Goal: Task Accomplishment & Management: Complete application form

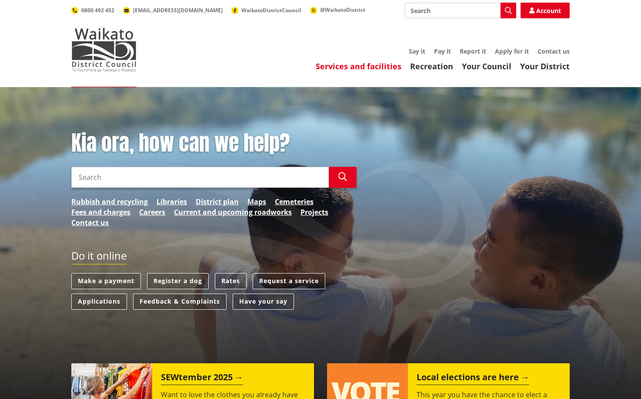
click at [384, 65] on link "Services and facilities" at bounding box center [359, 66] width 86 height 10
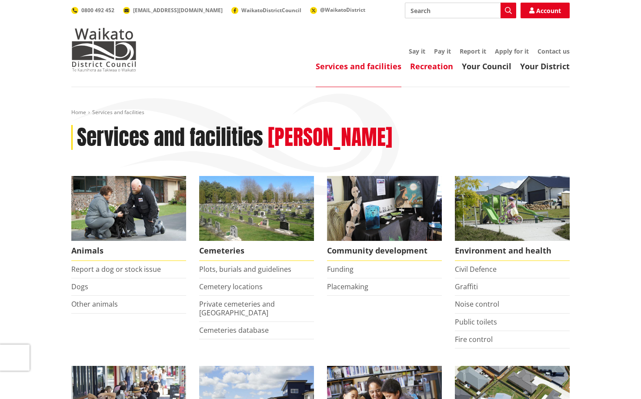
click at [439, 68] on link "Recreation" at bounding box center [431, 66] width 43 height 10
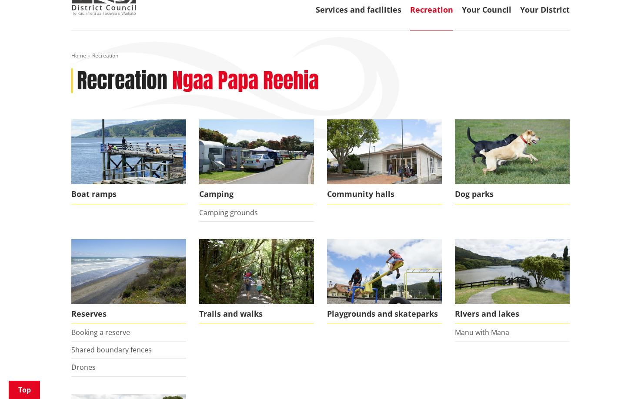
scroll to position [174, 0]
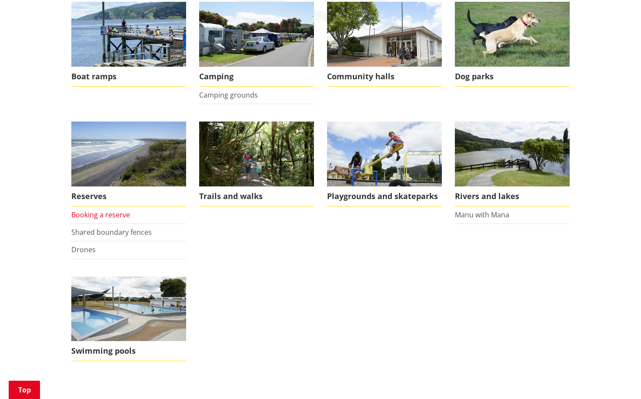
click at [97, 215] on link "Booking a reserve" at bounding box center [100, 215] width 59 height 10
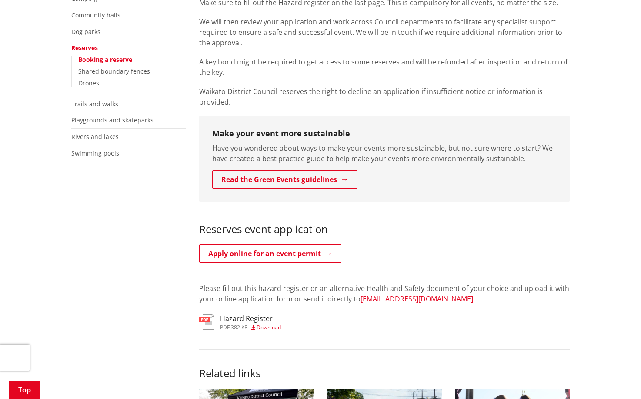
scroll to position [348, 0]
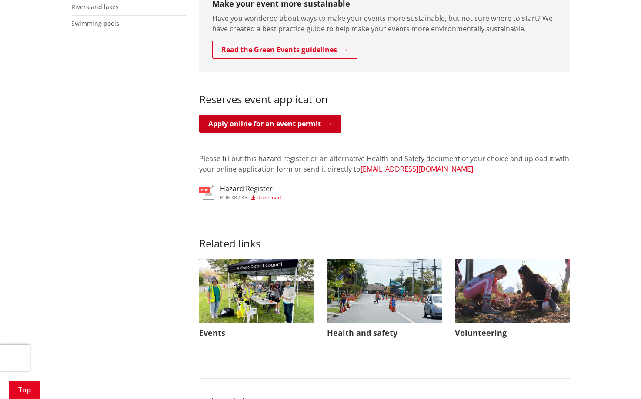
click at [299, 118] on link "Apply online for an event permit" at bounding box center [270, 123] width 142 height 18
